Goal: Information Seeking & Learning: Learn about a topic

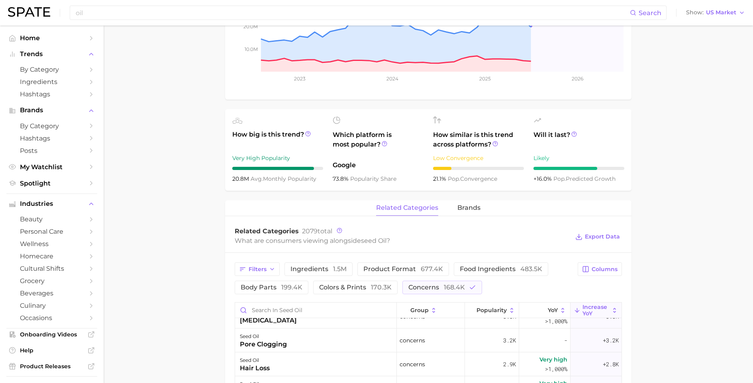
scroll to position [218, 0]
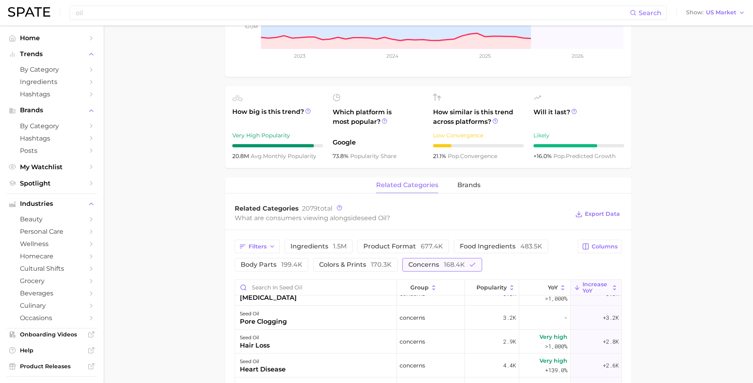
click at [444, 268] on span "168.4k" at bounding box center [454, 265] width 21 height 8
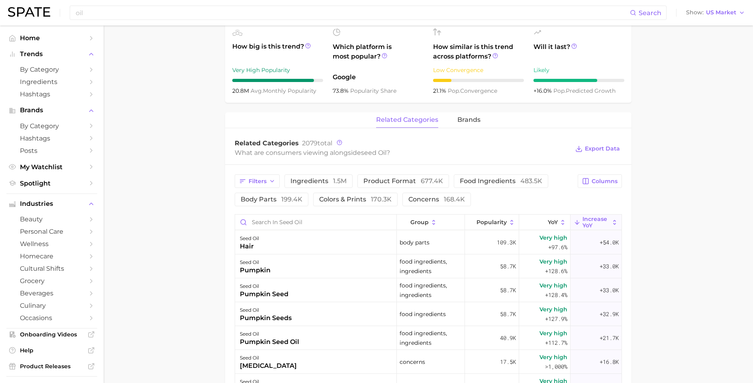
scroll to position [295, 0]
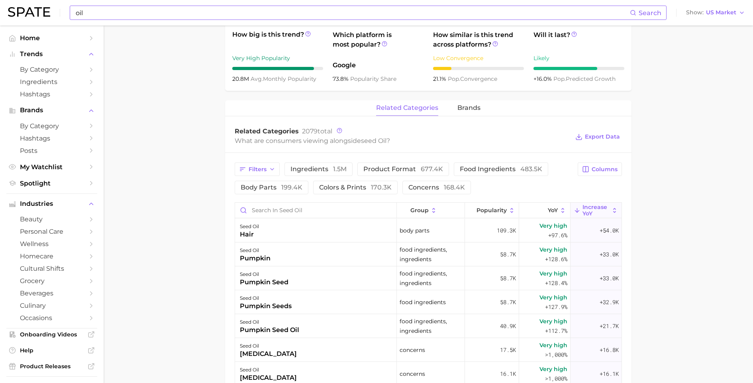
click at [121, 13] on input "oil" at bounding box center [352, 13] width 555 height 14
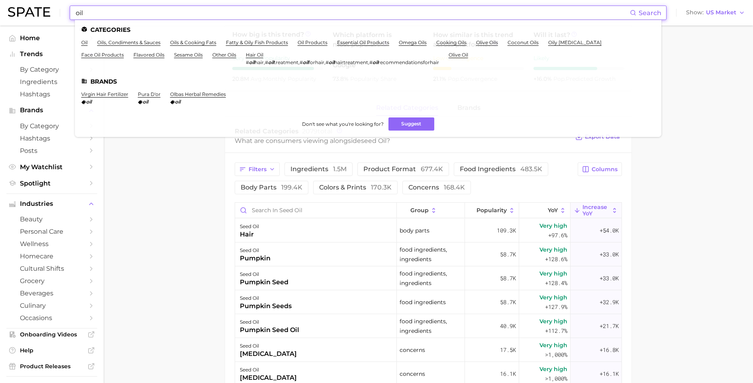
drag, startPoint x: 176, startPoint y: 224, endPoint x: 193, endPoint y: 221, distance: 17.5
click at [176, 224] on main "1. ingredients 2. essential oil products 3. seed oil Overview Google TikTok Ins…" at bounding box center [428, 182] width 649 height 904
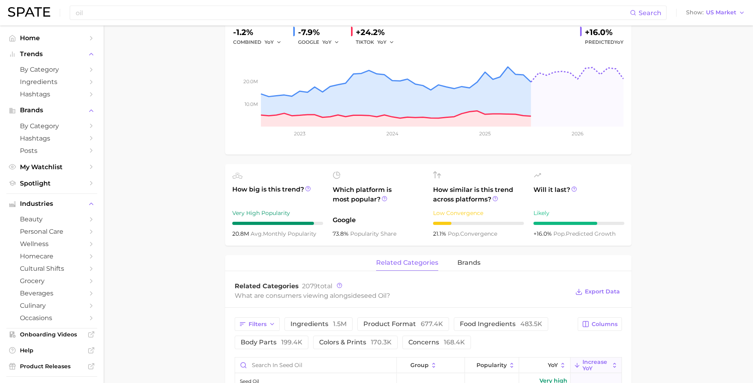
scroll to position [0, 0]
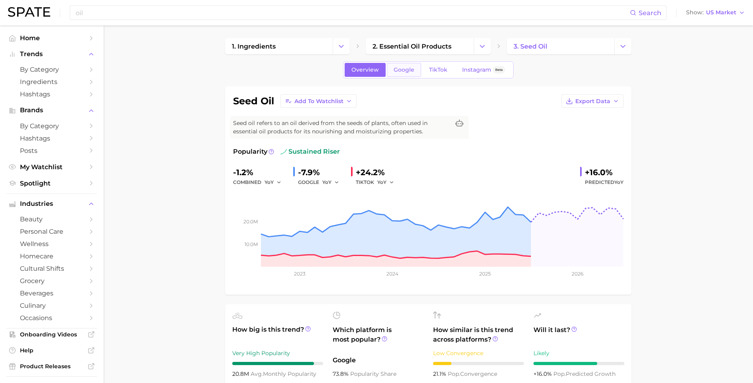
click at [401, 68] on span "Google" at bounding box center [403, 70] width 21 height 7
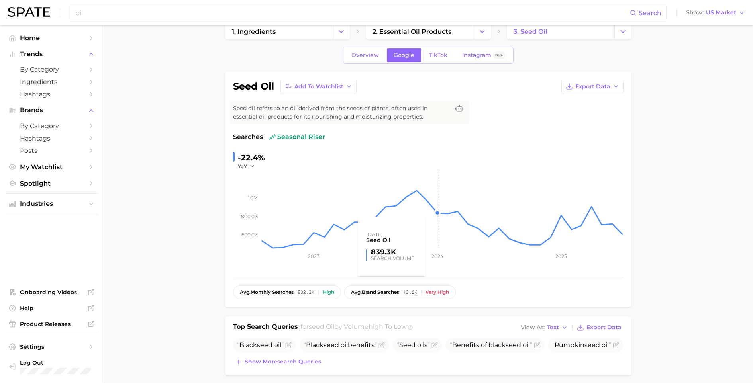
scroll to position [112, 0]
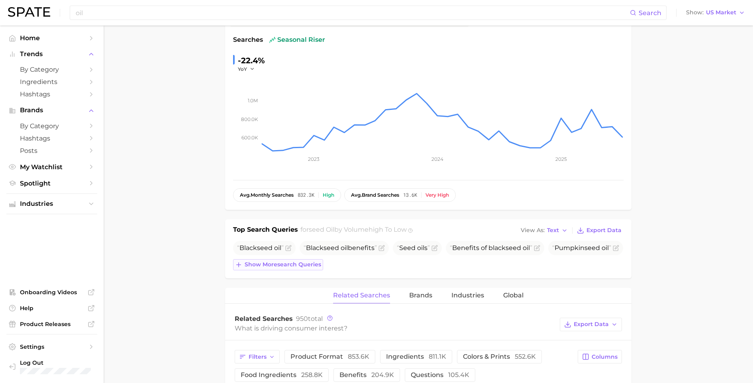
click at [307, 260] on button "Show more search queries" at bounding box center [278, 264] width 90 height 11
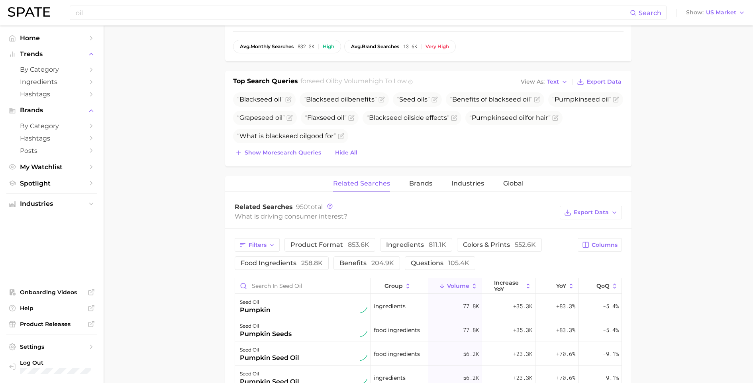
scroll to position [0, 0]
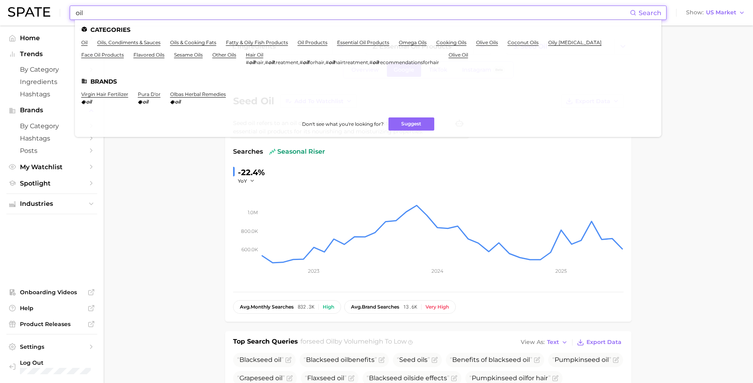
drag, startPoint x: 76, startPoint y: 17, endPoint x: 19, endPoint y: 19, distance: 56.6
click at [24, 16] on div "oil Search Categories oil oils, condiments & sauces oils & cooking fats fatty &…" at bounding box center [376, 12] width 737 height 25
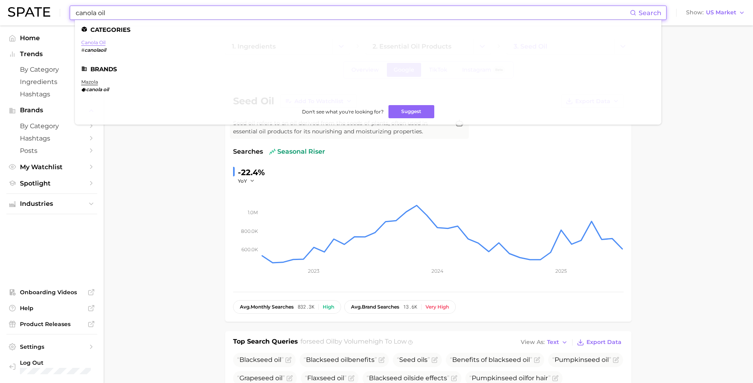
type input "canola oil"
click at [89, 42] on link "canola oil" at bounding box center [93, 42] width 24 height 6
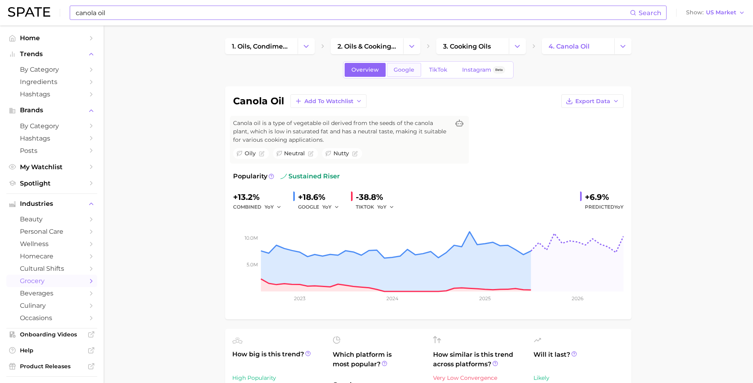
click at [409, 71] on span "Google" at bounding box center [403, 70] width 21 height 7
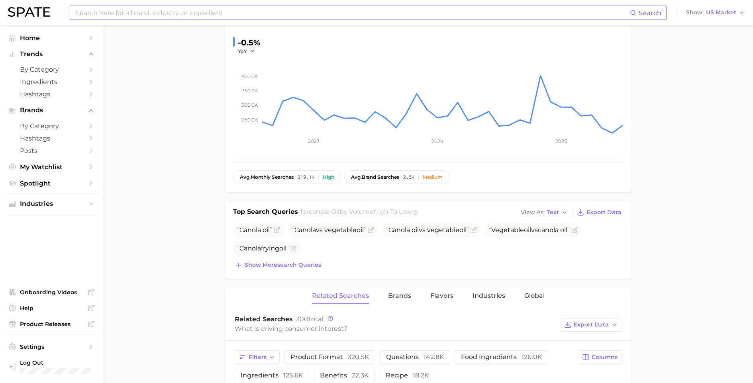
scroll to position [156, 0]
click at [295, 264] on span "Show more search queries" at bounding box center [283, 263] width 76 height 7
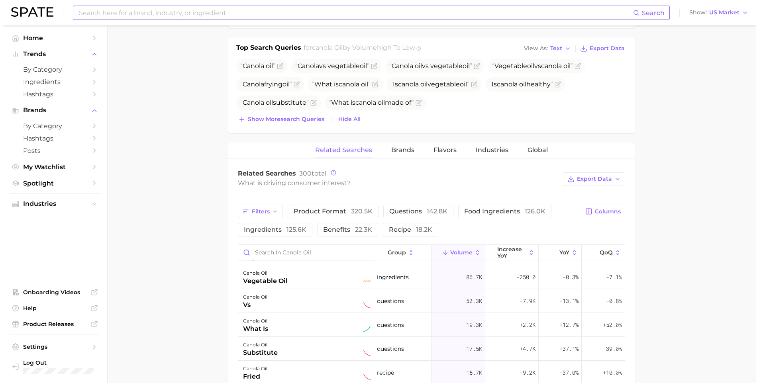
scroll to position [130, 0]
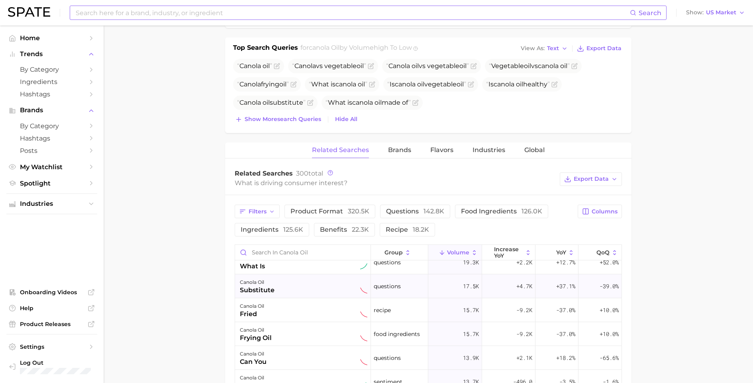
click at [298, 285] on div "canola oil substitute" at bounding box center [303, 287] width 127 height 18
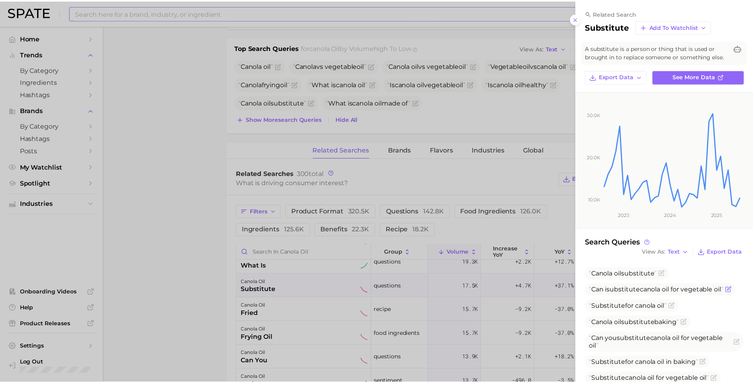
scroll to position [68, 0]
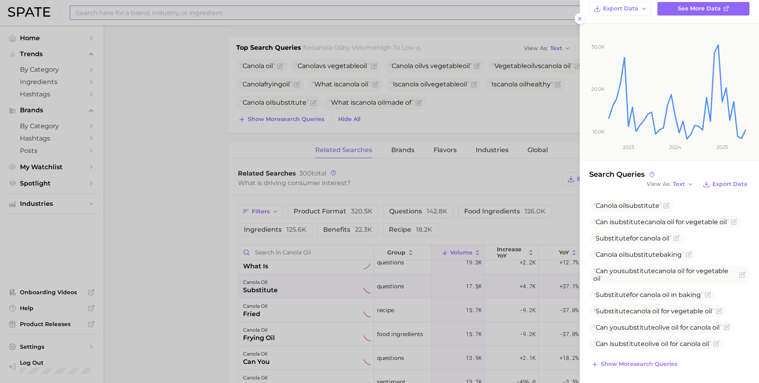
drag, startPoint x: 579, startPoint y: 16, endPoint x: 505, endPoint y: 34, distance: 76.7
click at [579, 17] on line at bounding box center [579, 18] width 3 height 3
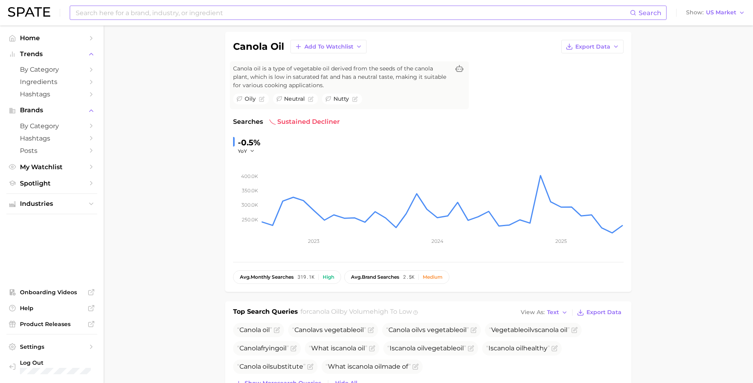
scroll to position [0, 0]
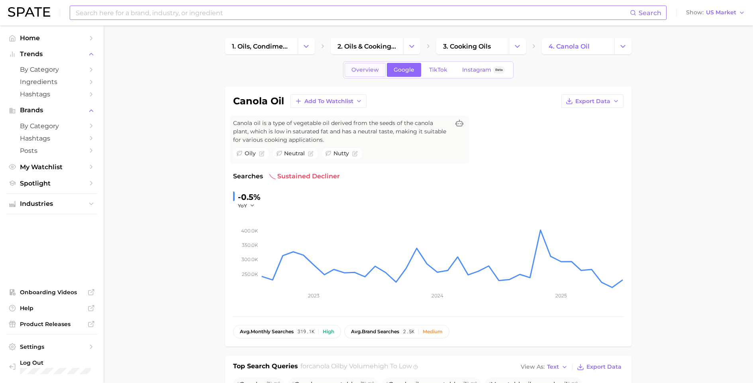
click at [377, 72] on span "Overview" at bounding box center [364, 70] width 27 height 7
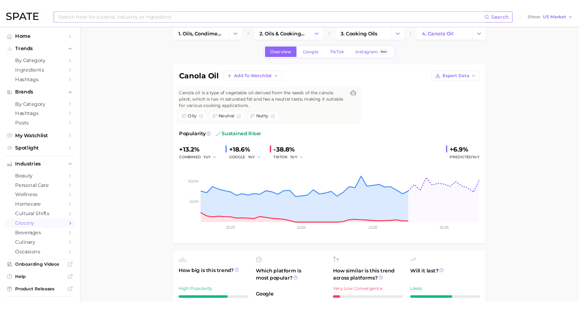
scroll to position [70, 0]
